Goal: Information Seeking & Learning: Compare options

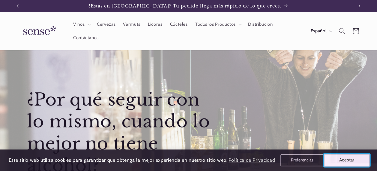
click at [343, 161] on button "Aceptar" at bounding box center [347, 160] width 46 height 13
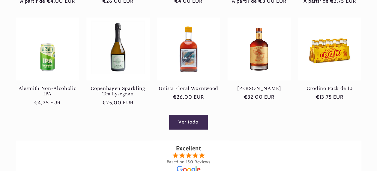
scroll to position [382, 0]
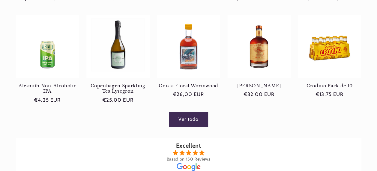
click at [171, 123] on link "Ver todo" at bounding box center [188, 119] width 39 height 15
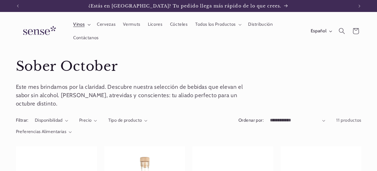
click at [88, 26] on summary "Vinos" at bounding box center [81, 24] width 24 height 13
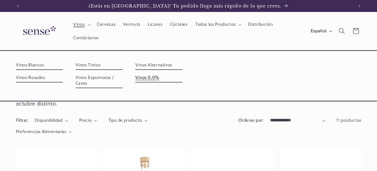
click at [147, 79] on link "Vinos 0,0%" at bounding box center [158, 78] width 47 height 10
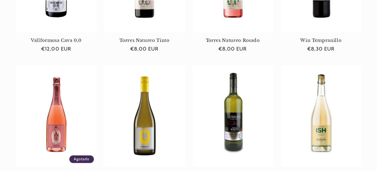
scroll to position [550, 0]
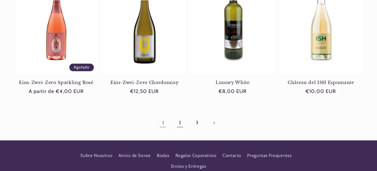
click at [177, 124] on link "2" at bounding box center [180, 123] width 14 height 14
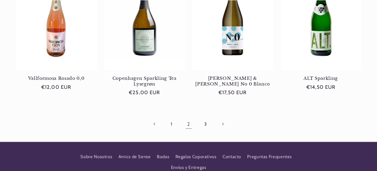
scroll to position [568, 0]
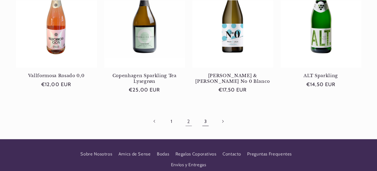
click at [203, 115] on link "3" at bounding box center [205, 122] width 14 height 14
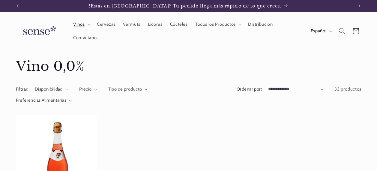
click at [86, 25] on summary "Vinos" at bounding box center [81, 24] width 24 height 13
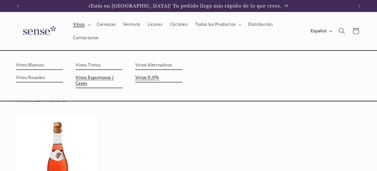
click at [98, 79] on link "Vinos Espumosos / Cavas" at bounding box center [99, 80] width 47 height 15
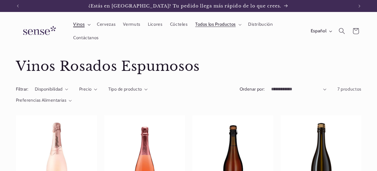
click at [86, 27] on summary "Vinos" at bounding box center [81, 24] width 24 height 13
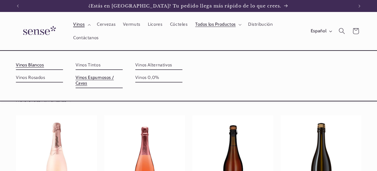
click at [39, 65] on link "Vinos Blancos" at bounding box center [39, 66] width 47 height 10
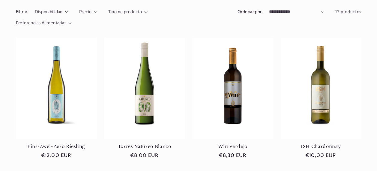
scroll to position [78, 0]
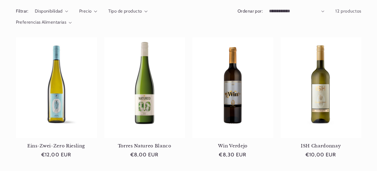
click at [175, 144] on link "Torres Natureo Blanco" at bounding box center [144, 146] width 81 height 5
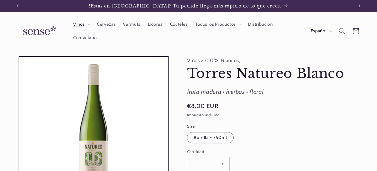
click at [87, 27] on summary "Vinos" at bounding box center [81, 24] width 24 height 13
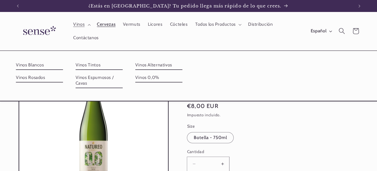
click at [102, 22] on span "Cervezas" at bounding box center [106, 25] width 19 height 6
